Goal: Task Accomplishment & Management: Manage account settings

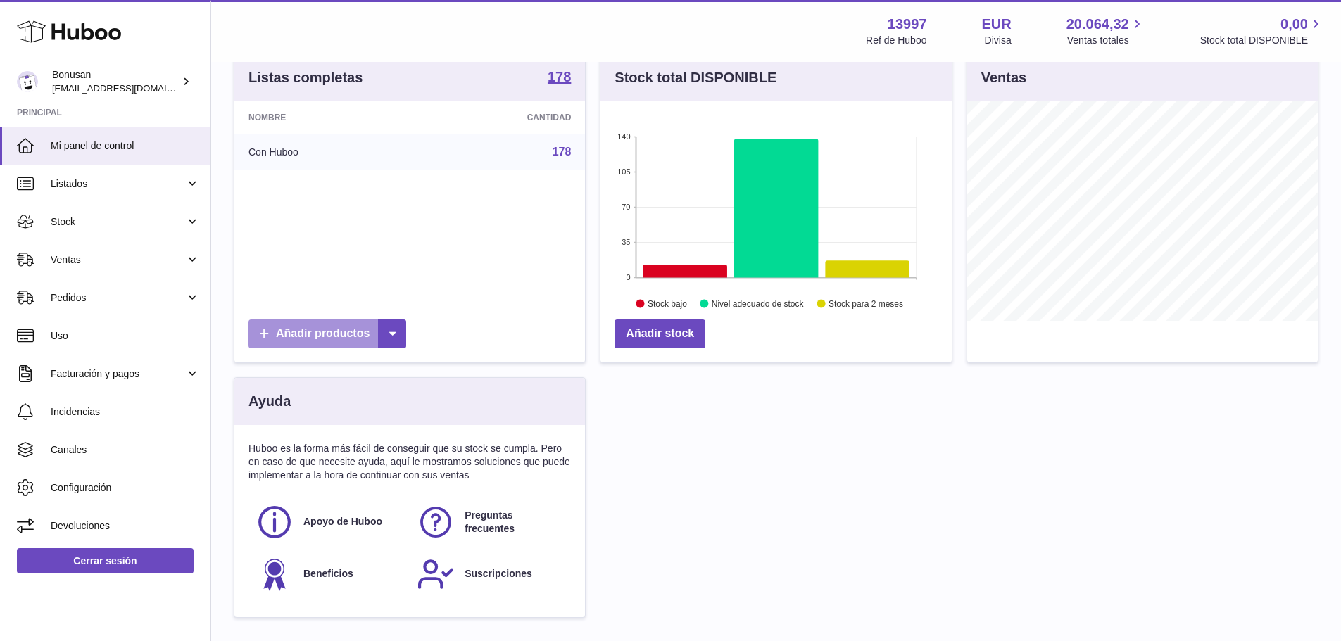
scroll to position [211, 0]
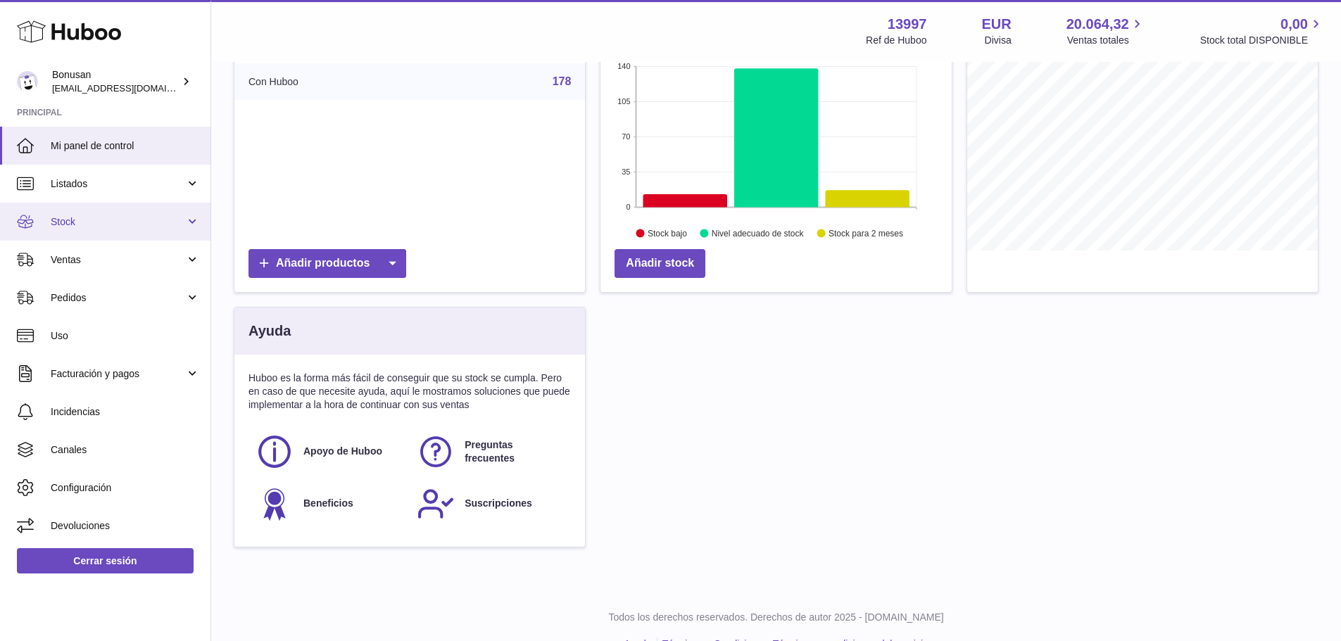
click at [191, 223] on link "Stock" at bounding box center [105, 222] width 210 height 38
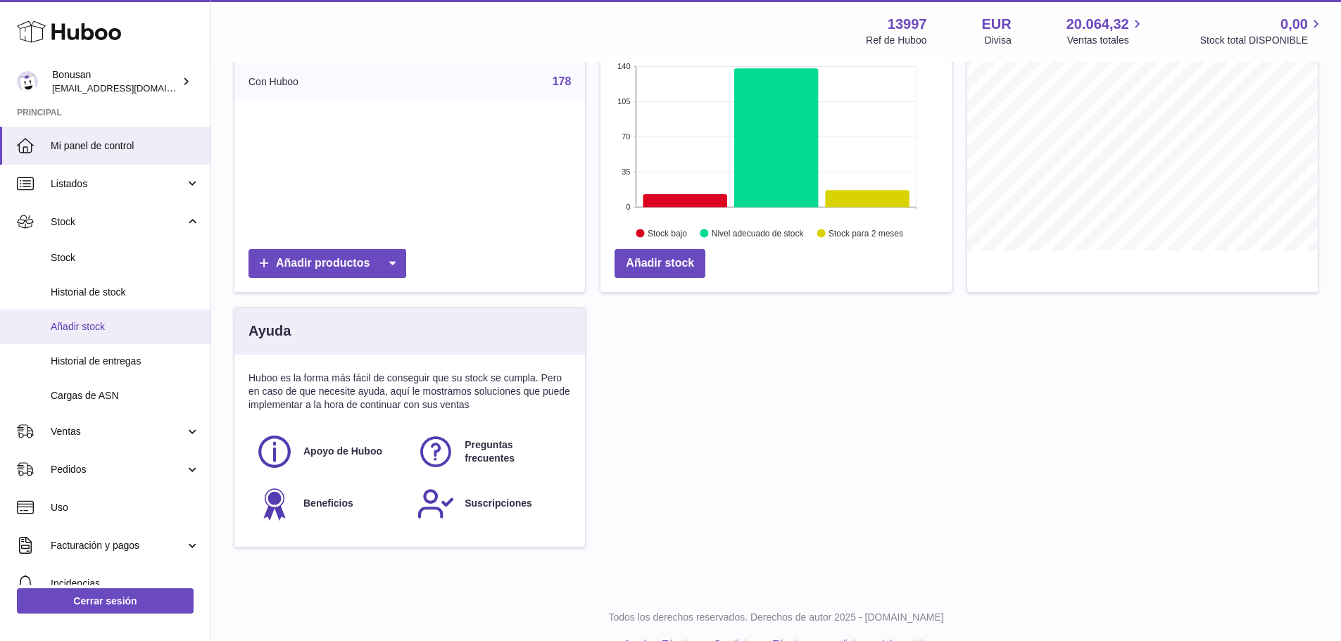
click at [91, 329] on span "Añadir stock" at bounding box center [125, 326] width 149 height 13
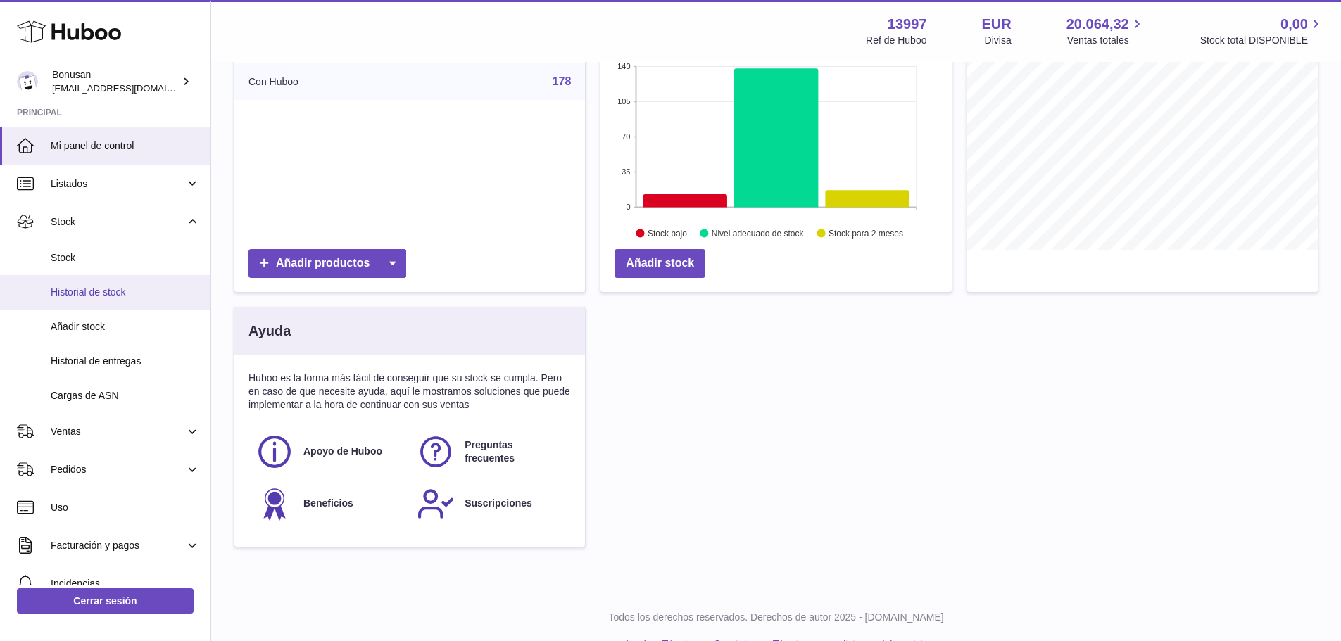
click at [112, 289] on span "Historial de stock" at bounding box center [125, 292] width 149 height 13
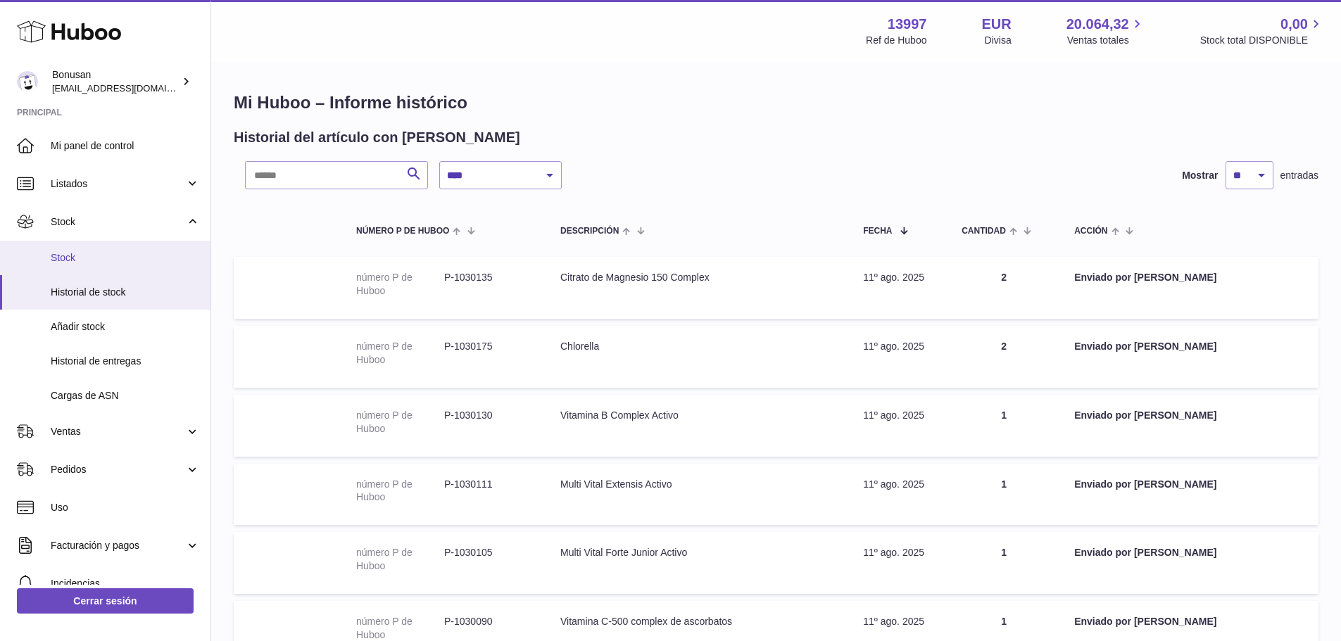
click at [75, 260] on span "Stock" at bounding box center [125, 257] width 149 height 13
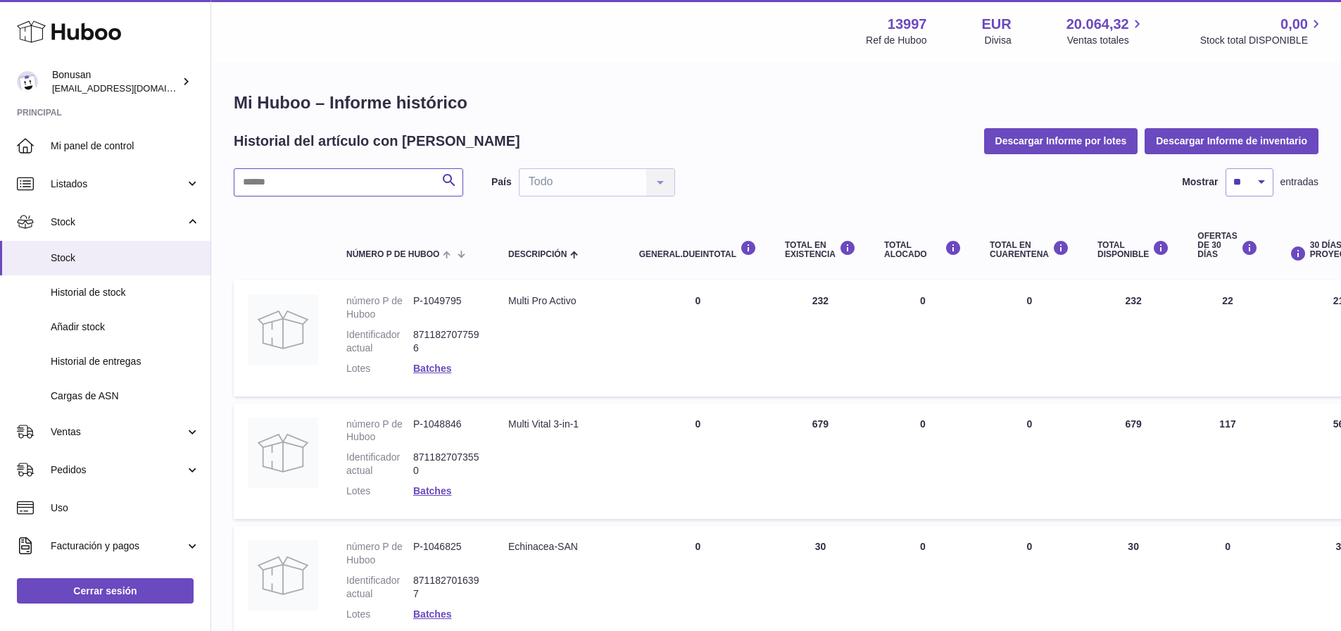
click at [313, 180] on input "text" at bounding box center [348, 182] width 229 height 28
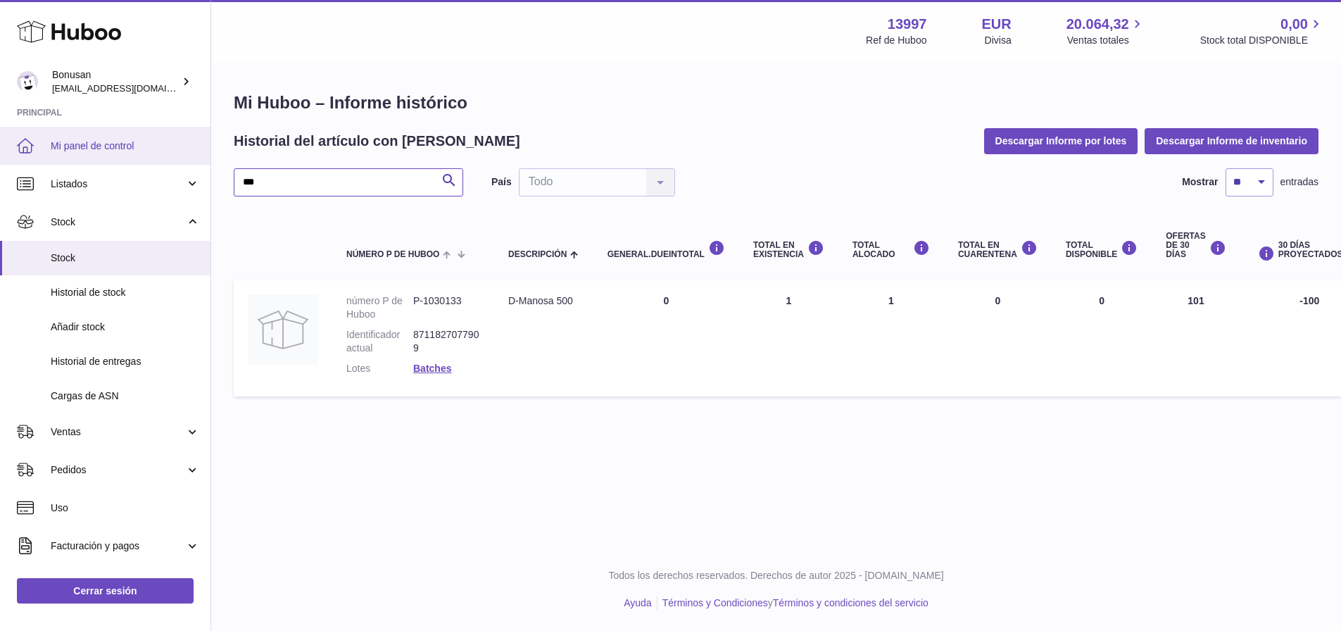
type input "***"
